Goal: Transaction & Acquisition: Subscribe to service/newsletter

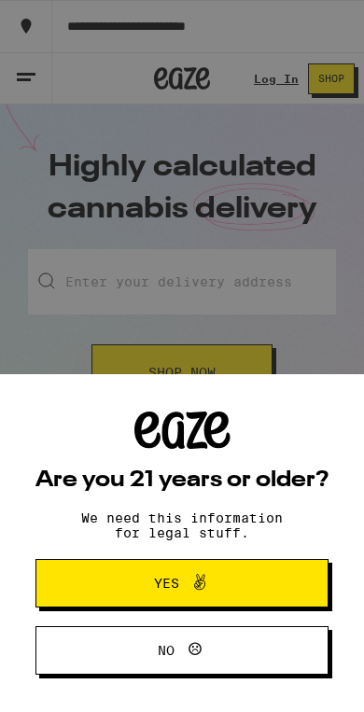
click at [282, 564] on button "Yes" at bounding box center [181, 583] width 293 height 49
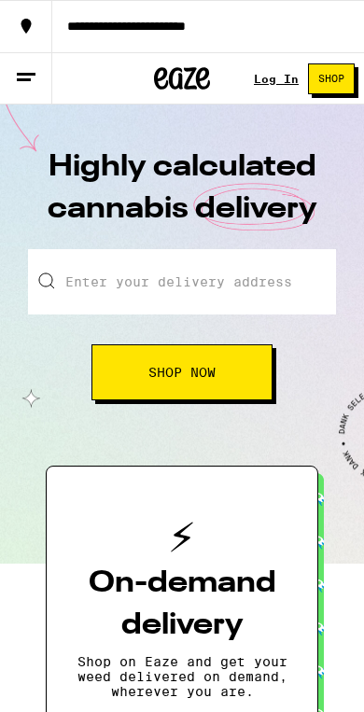
click at [292, 77] on link "Log In" at bounding box center [276, 79] width 45 height 12
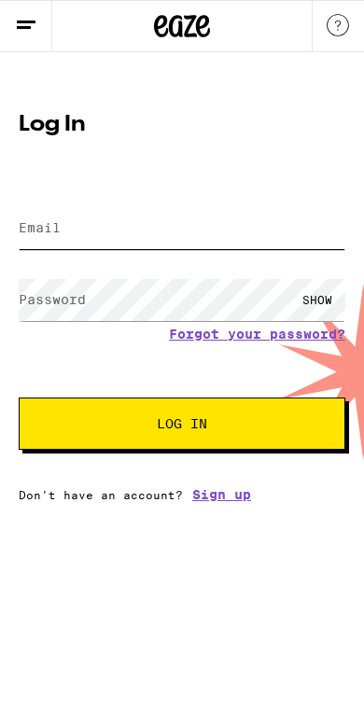
click at [231, 247] on input "Email" at bounding box center [182, 228] width 327 height 42
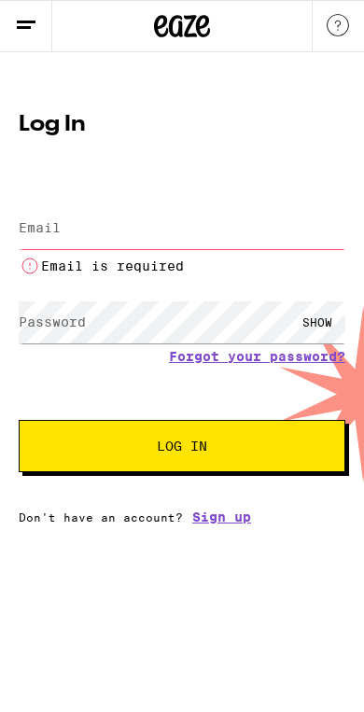
click at [239, 524] on link "Sign up" at bounding box center [221, 517] width 59 height 15
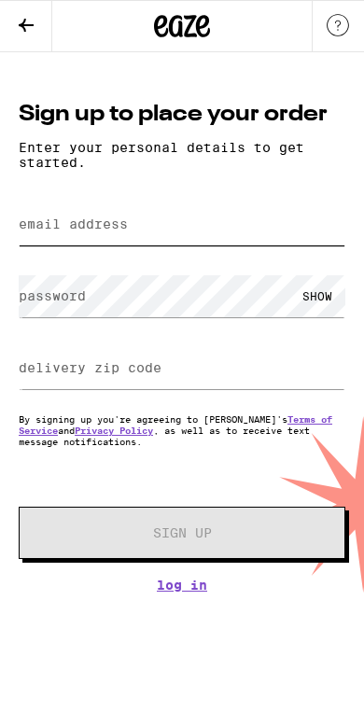
click at [254, 234] on input "email address" at bounding box center [182, 224] width 327 height 42
type input "[EMAIL_ADDRESS][DOMAIN_NAME]"
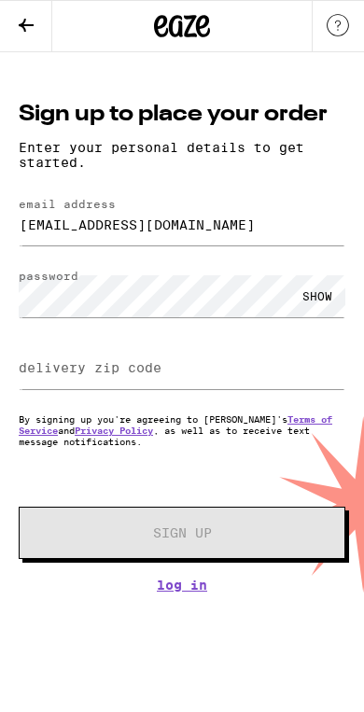
click at [314, 295] on div "SHOW" at bounding box center [317, 296] width 56 height 42
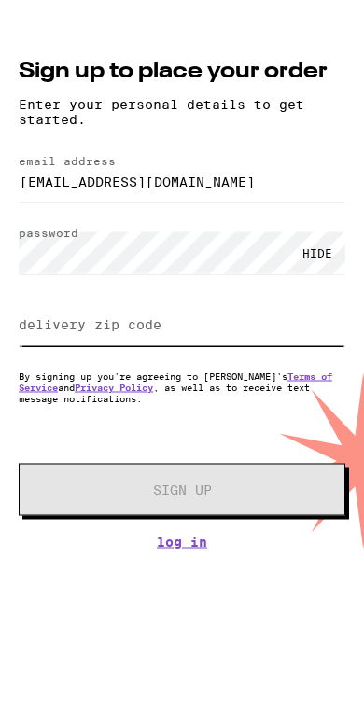
click at [269, 347] on input "delivery zip code" at bounding box center [182, 368] width 327 height 42
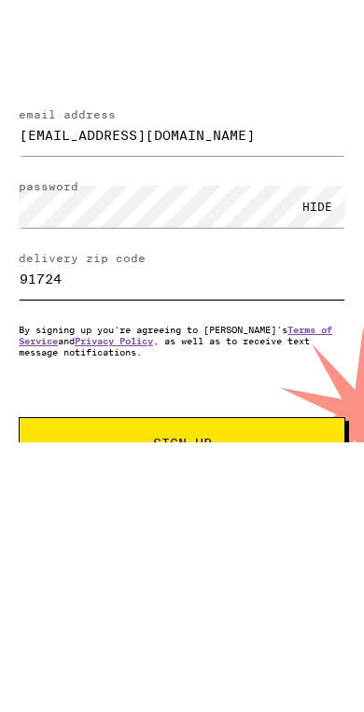
type input "91724"
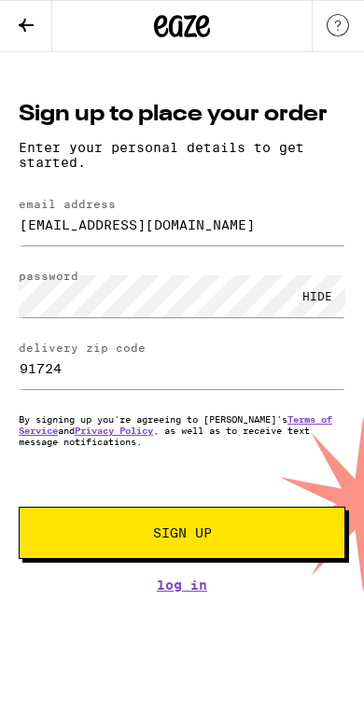
click at [277, 539] on span "Sign Up" at bounding box center [182, 532] width 198 height 13
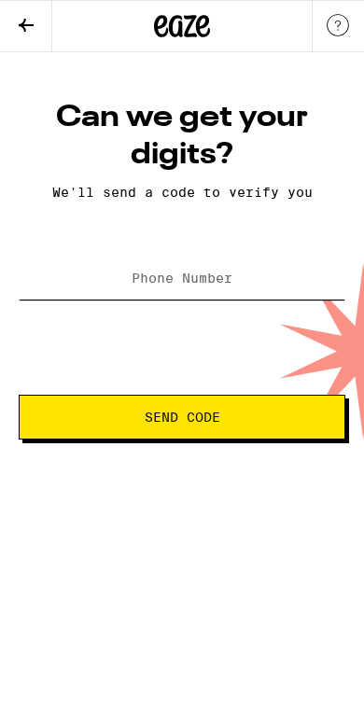
click at [261, 300] on input "Phone Number" at bounding box center [182, 279] width 327 height 42
click at [322, 35] on link at bounding box center [338, 26] width 52 height 51
